Goal: Communication & Community: Answer question/provide support

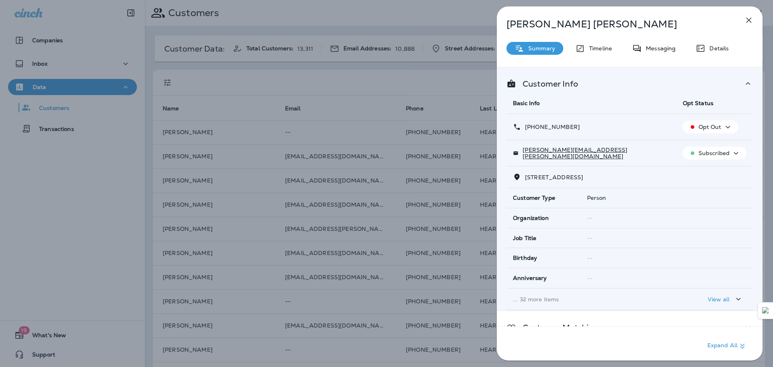
click at [746, 19] on icon "button" at bounding box center [749, 20] width 10 height 10
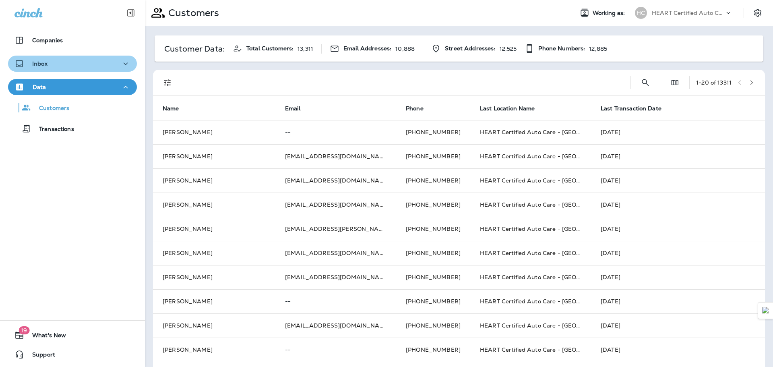
click at [83, 62] on div "Inbox" at bounding box center [72, 64] width 116 height 10
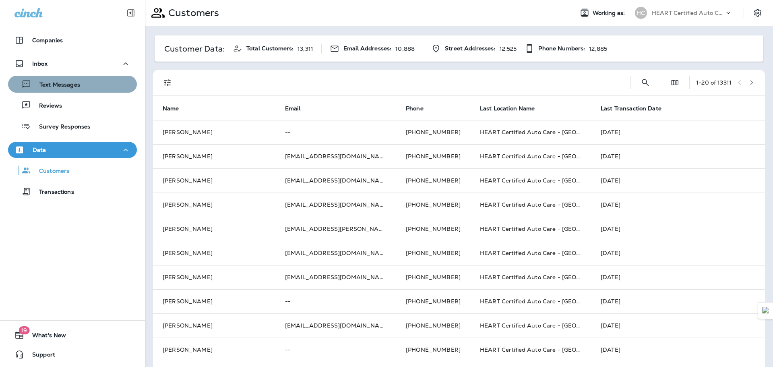
click at [85, 84] on div "Text Messages" at bounding box center [72, 84] width 122 height 12
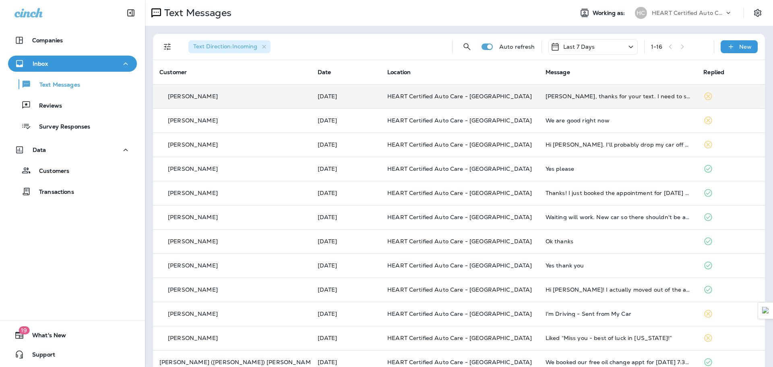
click at [626, 92] on td "[PERSON_NAME], thanks for your text. I need to speak to you and I can't get thr…" at bounding box center [618, 96] width 158 height 24
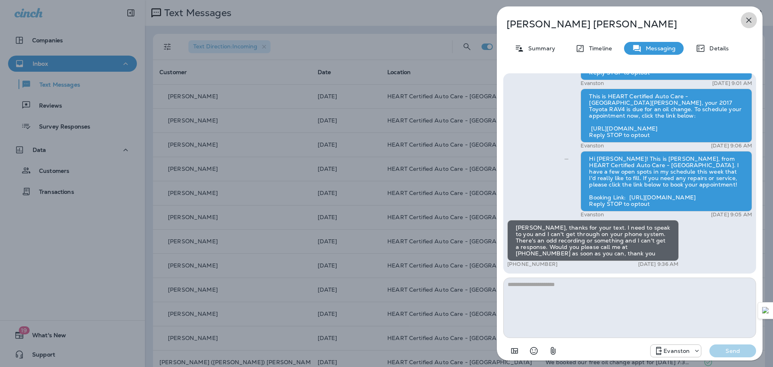
click at [748, 22] on icon "button" at bounding box center [749, 20] width 10 height 10
